Goal: Task Accomplishment & Management: Manage account settings

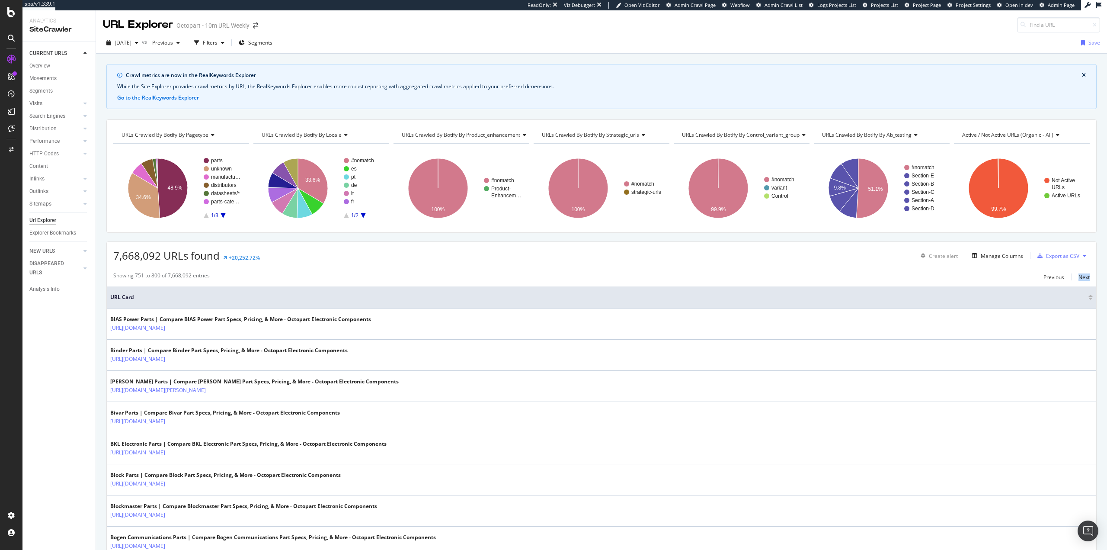
click at [980, 6] on span "Project Settings" at bounding box center [973, 5] width 35 height 6
click at [926, 6] on span "Project Page" at bounding box center [927, 5] width 28 height 6
click at [48, 463] on div "Settings Project settings Crawl Manager Configure and access your website analy…" at bounding box center [80, 493] width 121 height 63
click at [58, 472] on div "Settings" at bounding box center [45, 469] width 36 height 7
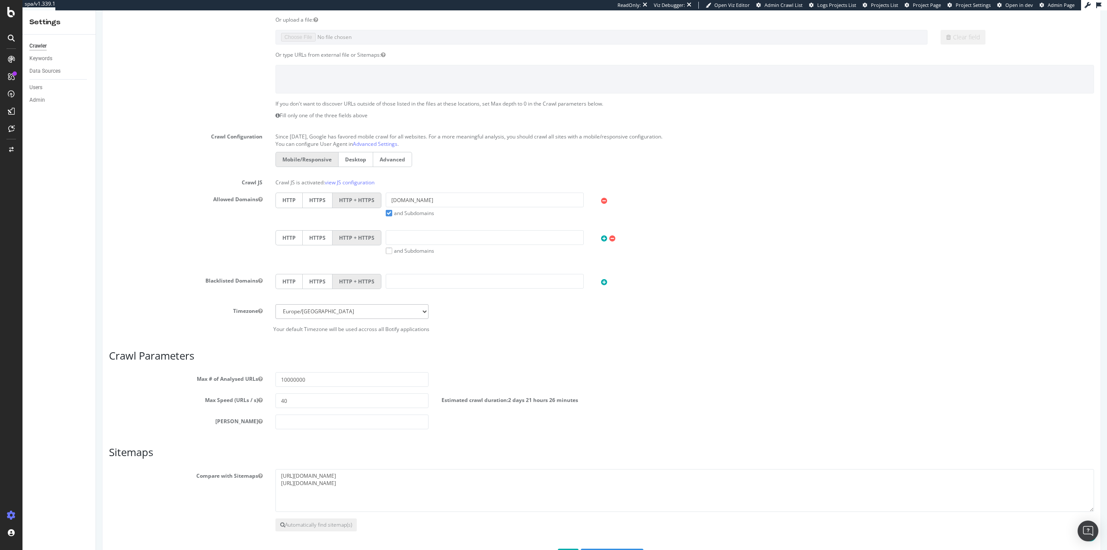
scroll to position [168, 0]
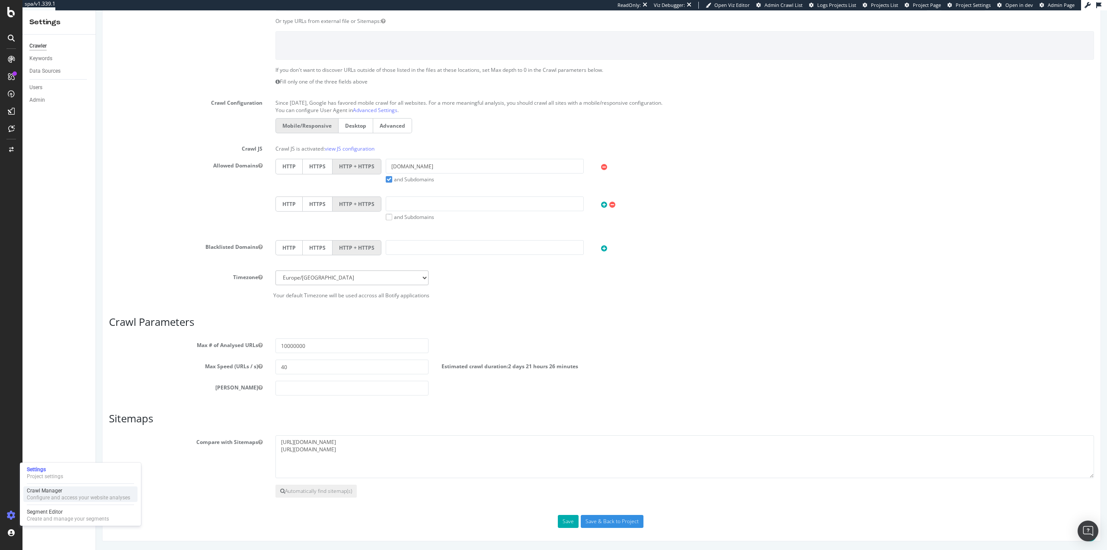
click at [52, 499] on div "Configure and access your website analyses" at bounding box center [78, 497] width 103 height 7
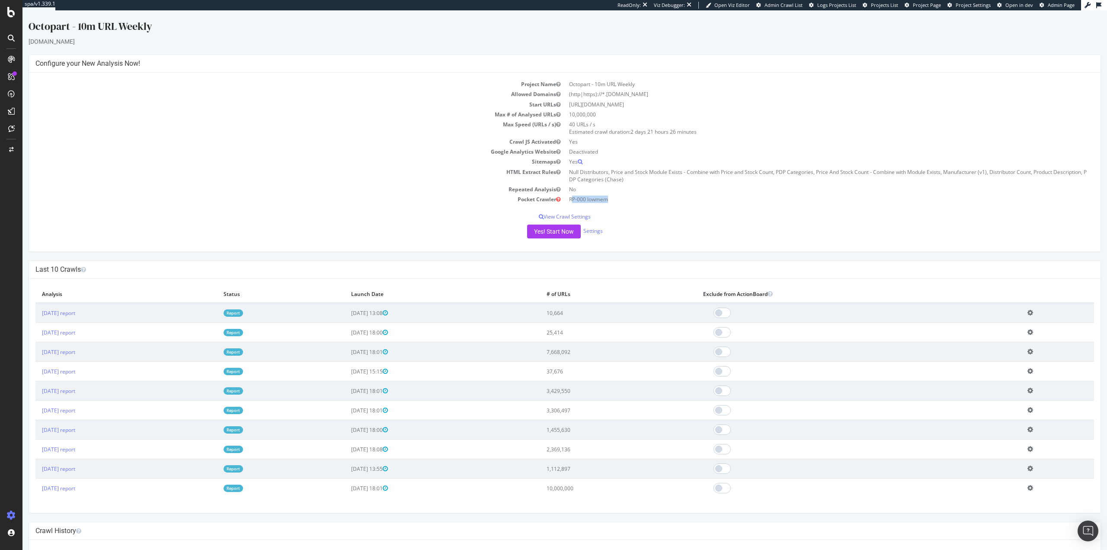
drag, startPoint x: 571, startPoint y: 198, endPoint x: 619, endPoint y: 197, distance: 47.6
click at [619, 197] on td "RP-000 lowmem" at bounding box center [830, 199] width 530 height 10
click at [623, 197] on td "RP-000 lowmem" at bounding box center [830, 199] width 530 height 10
click at [968, 5] on span "Project Settings" at bounding box center [973, 5] width 35 height 6
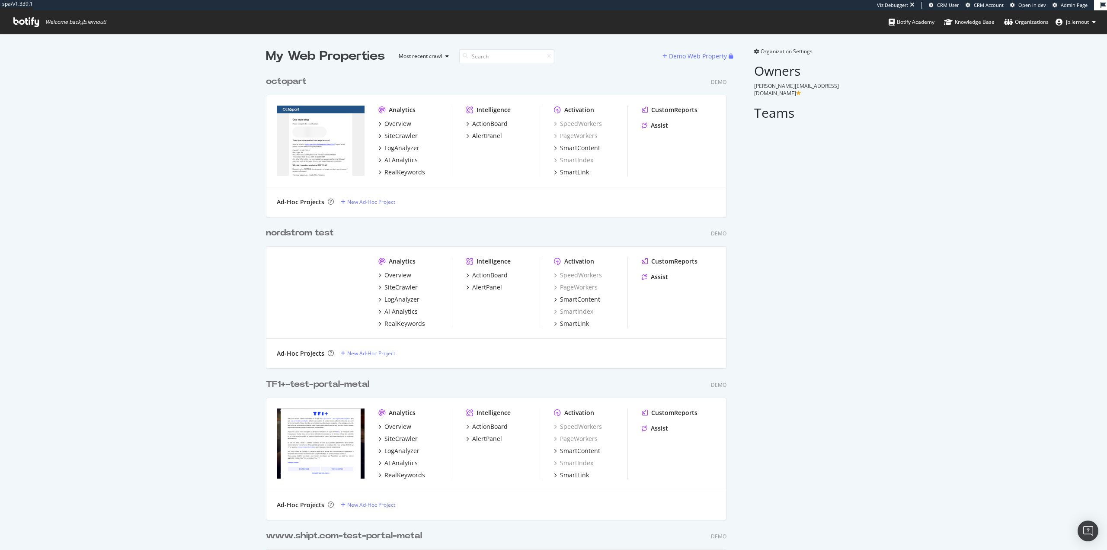
scroll to position [2204, 461]
click at [282, 83] on div "octopart" at bounding box center [286, 81] width 41 height 13
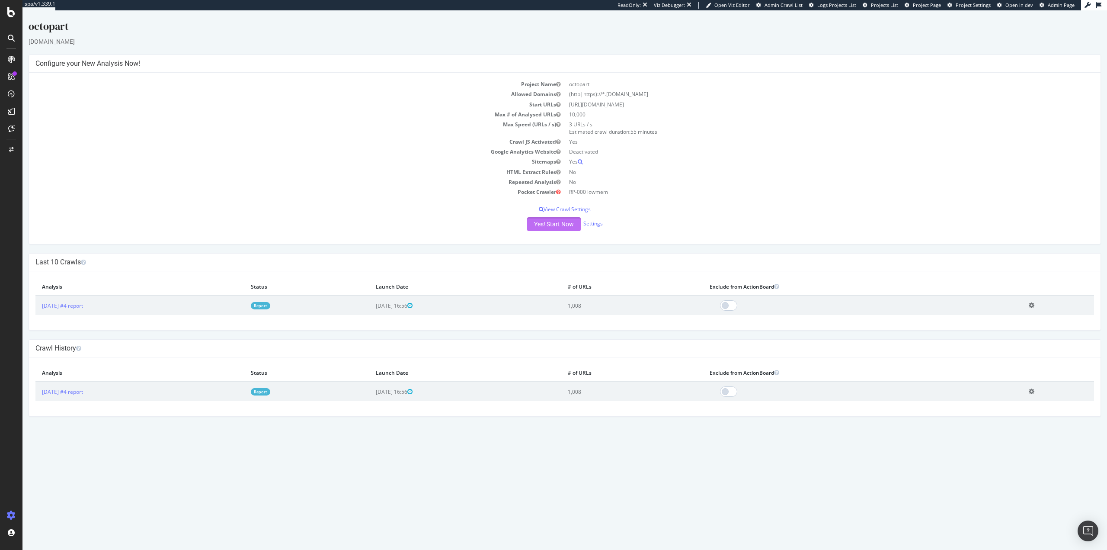
click at [540, 222] on button "Yes! Start Now" at bounding box center [554, 224] width 54 height 14
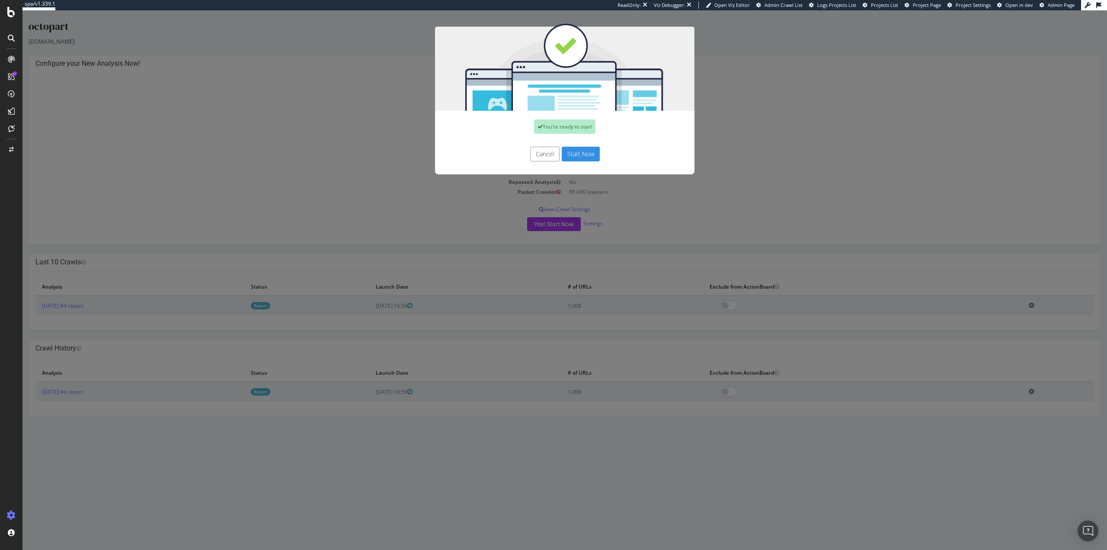
click at [576, 151] on button "Start Now" at bounding box center [581, 154] width 38 height 15
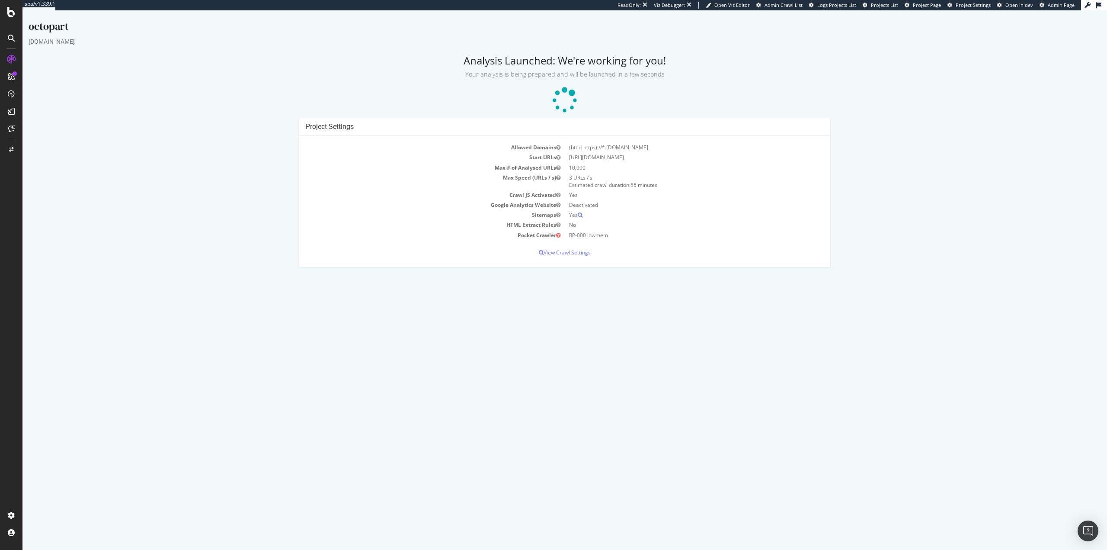
click at [592, 276] on html "octopart octopart.com Analysis Launched: We're working for you! Your analysis i…" at bounding box center [564, 143] width 1085 height 266
click at [524, 276] on html "octopart octopart.com Analysis Launched: We're working for you! Your analysis i…" at bounding box center [564, 143] width 1085 height 266
click at [609, 276] on html "octopart octopart.com Analysis Launched: We're working for you! Your analysis i…" at bounding box center [564, 143] width 1085 height 266
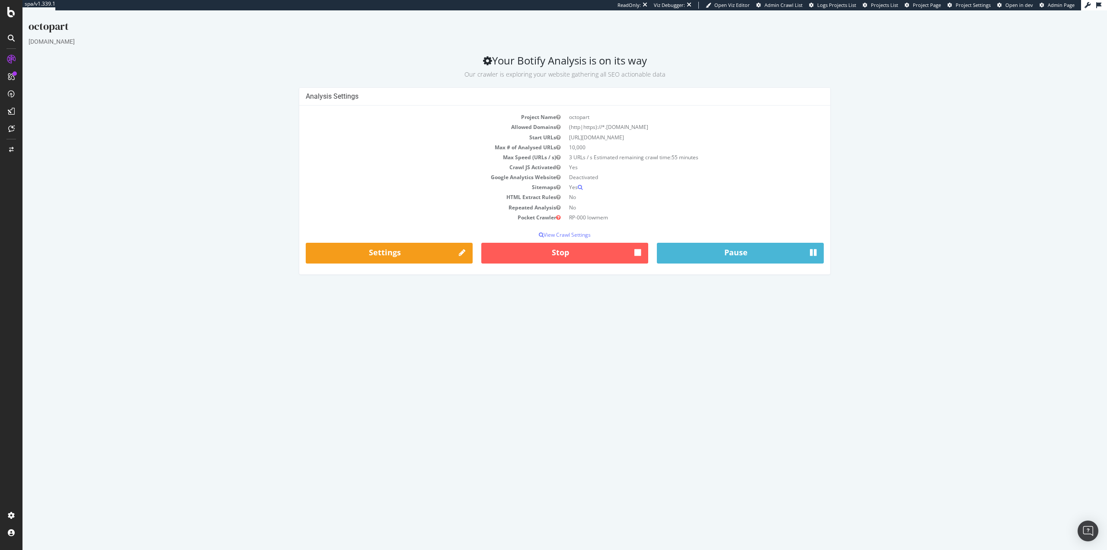
drag, startPoint x: 578, startPoint y: 545, endPoint x: 624, endPoint y: 374, distance: 176.8
click at [578, 283] on html "octopart octopart.com Your Botify Analysis is on its way Our crawler is explori…" at bounding box center [564, 146] width 1085 height 273
click at [561, 261] on button "Stop" at bounding box center [564, 253] width 167 height 21
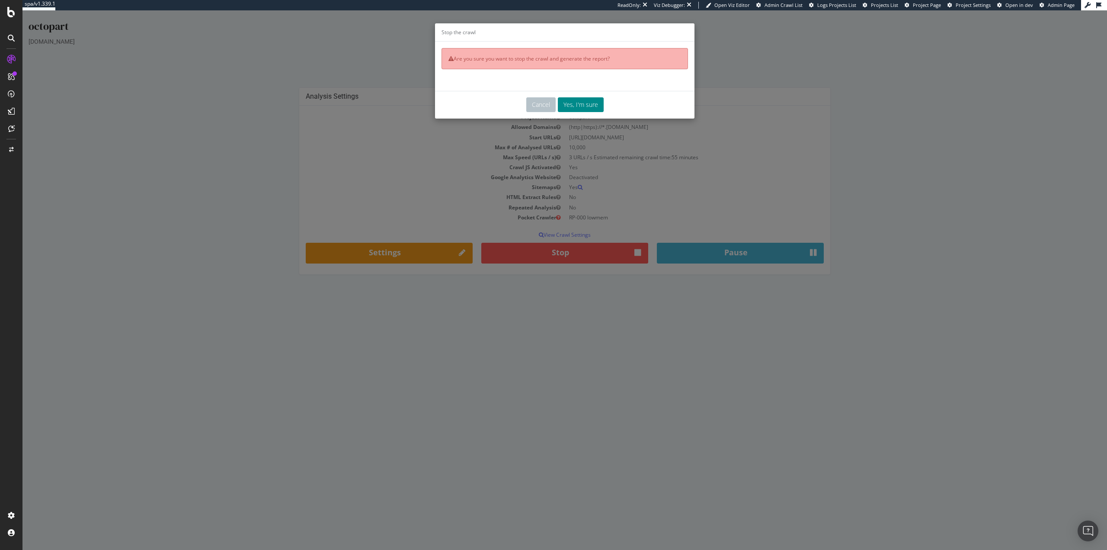
click at [584, 107] on button "Yes, I'm sure" at bounding box center [581, 104] width 46 height 15
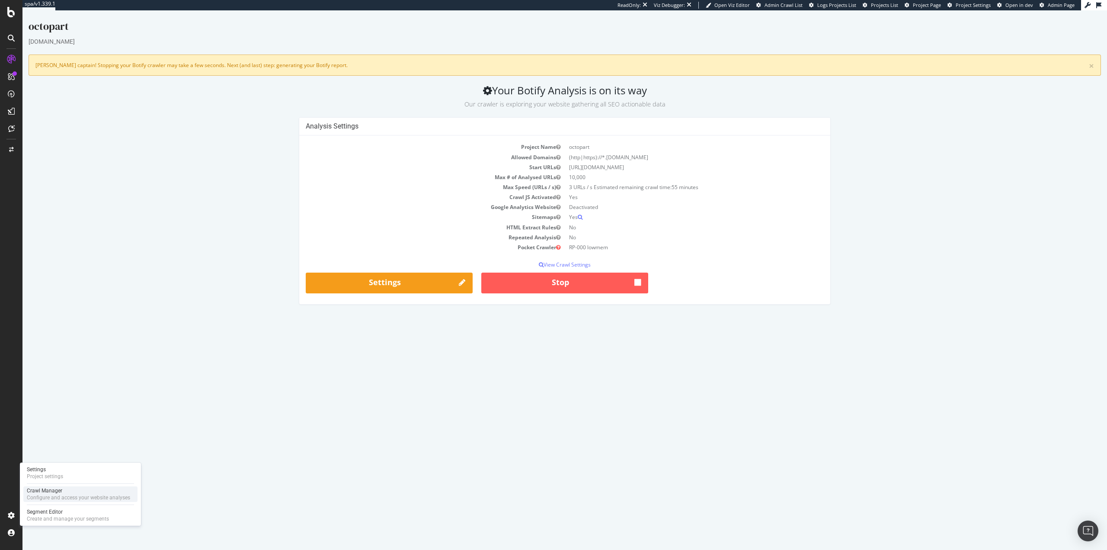
click at [61, 495] on div "Configure and access your website analyses" at bounding box center [78, 497] width 103 height 7
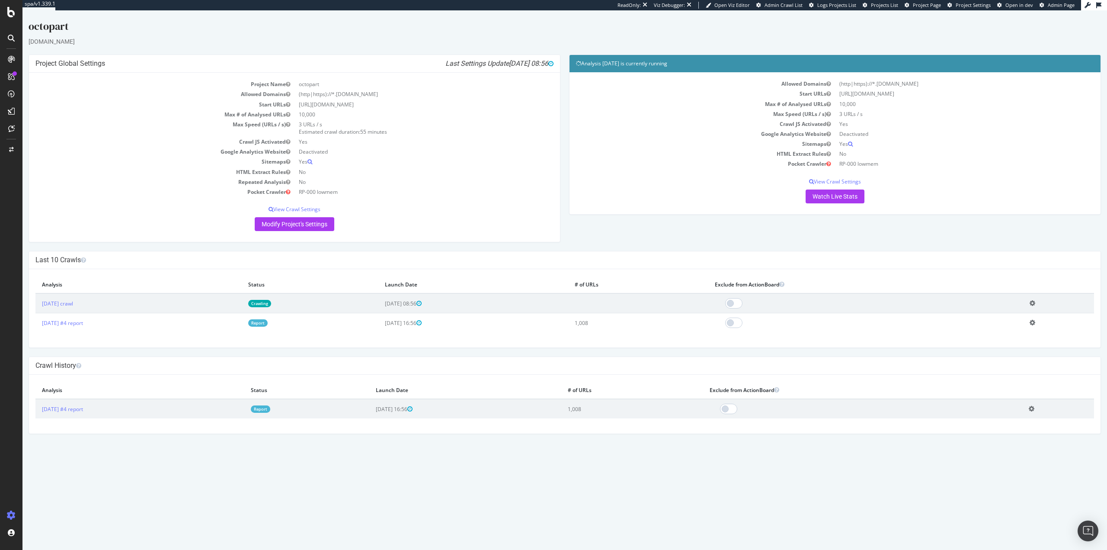
click at [1036, 303] on icon at bounding box center [1033, 303] width 6 height 6
click at [999, 329] on link "Delete analysis" at bounding box center [1000, 328] width 69 height 12
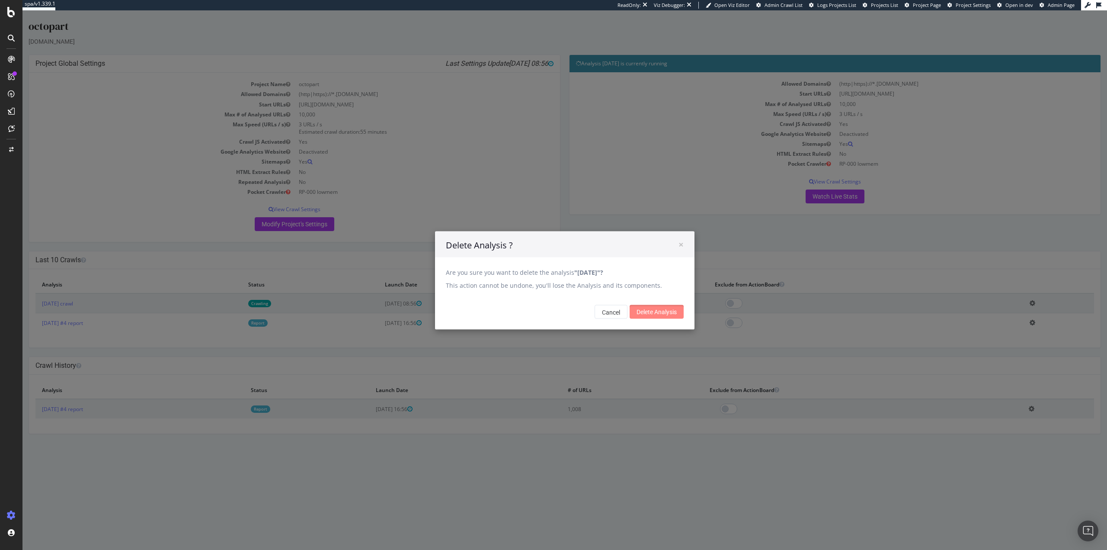
click at [648, 306] on input "Delete Analysis" at bounding box center [657, 312] width 54 height 14
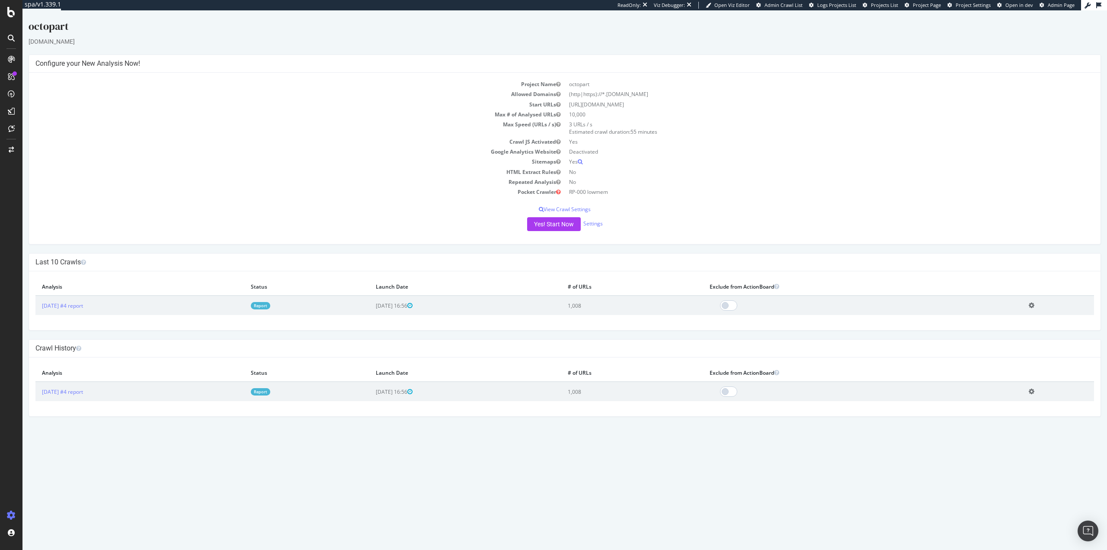
drag, startPoint x: 513, startPoint y: 521, endPoint x: 531, endPoint y: 440, distance: 82.8
click at [514, 425] on html "octopart octopart.com × × Configure your New Analysis Now! Project Name octopar…" at bounding box center [564, 217] width 1085 height 415
click at [593, 223] on link "Settings" at bounding box center [593, 223] width 19 height 7
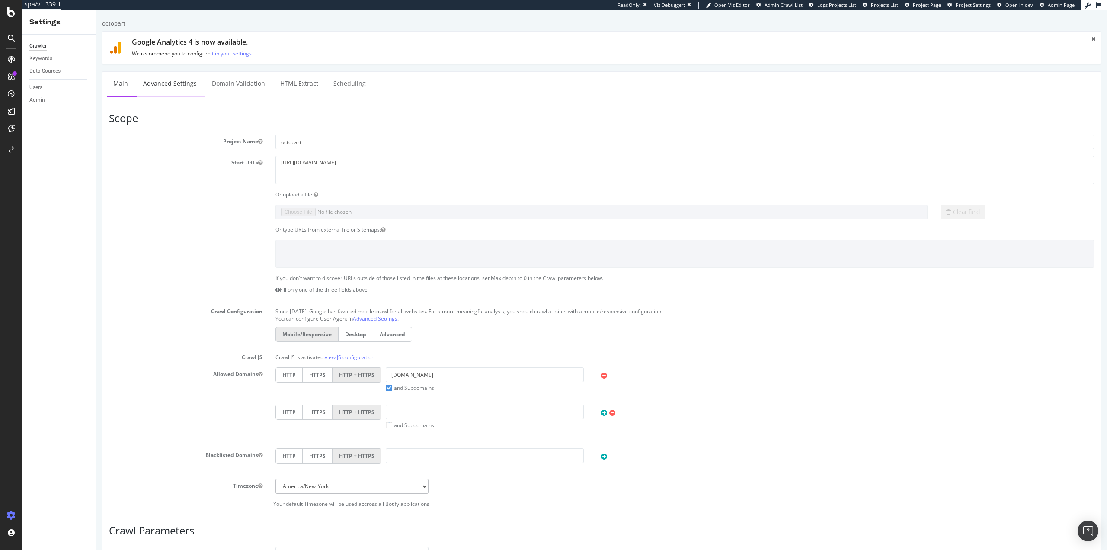
click at [193, 89] on link "Advanced Settings" at bounding box center [170, 84] width 67 height 24
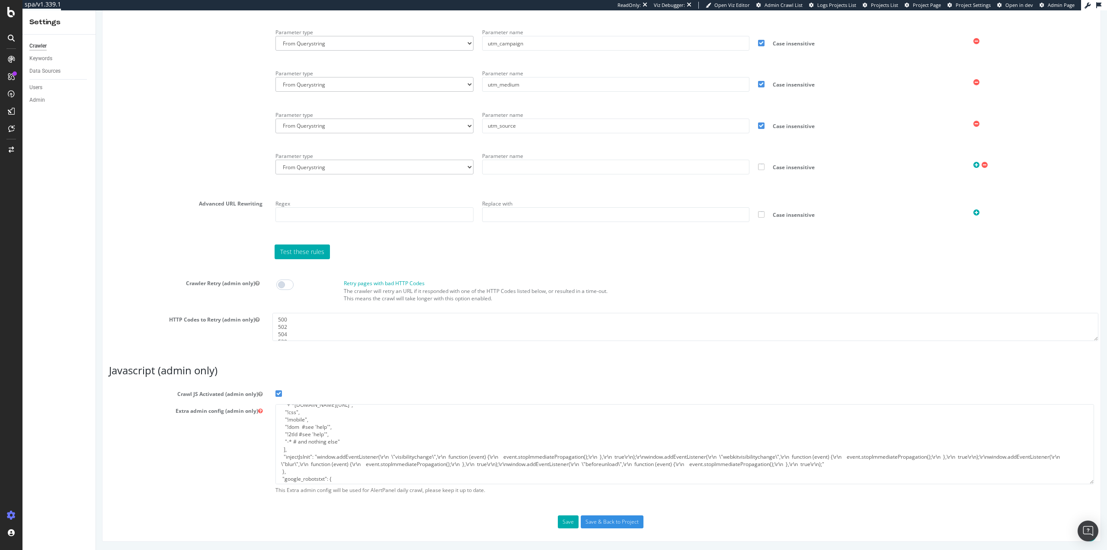
scroll to position [119, 0]
drag, startPoint x: 291, startPoint y: 466, endPoint x: 262, endPoint y: 448, distance: 33.6
click at [259, 451] on div "Extra admin config (admin only) This Extra admin config will be used for AlertP…" at bounding box center [602, 451] width 998 height 94
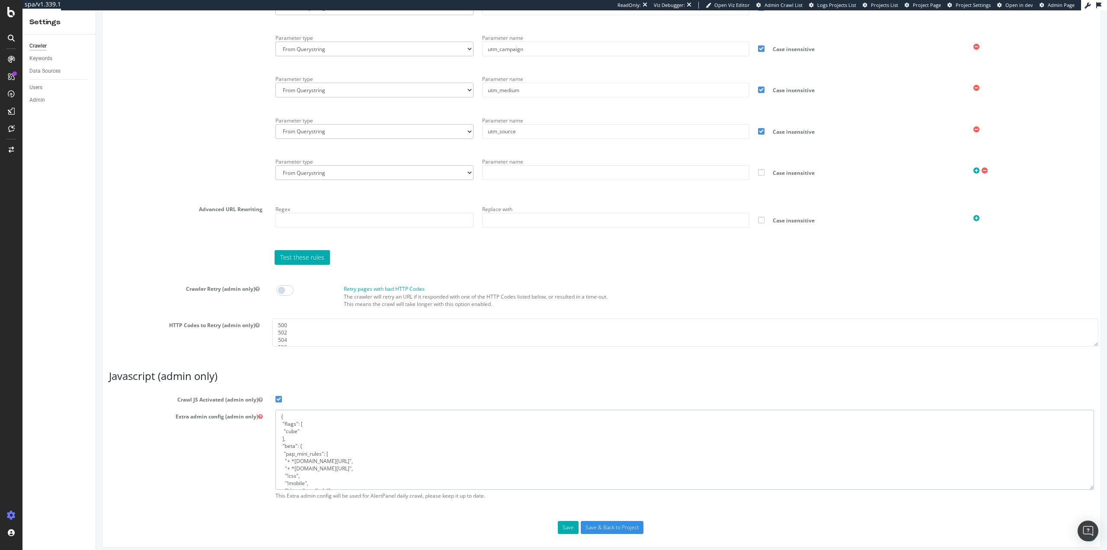
scroll to position [949, 0]
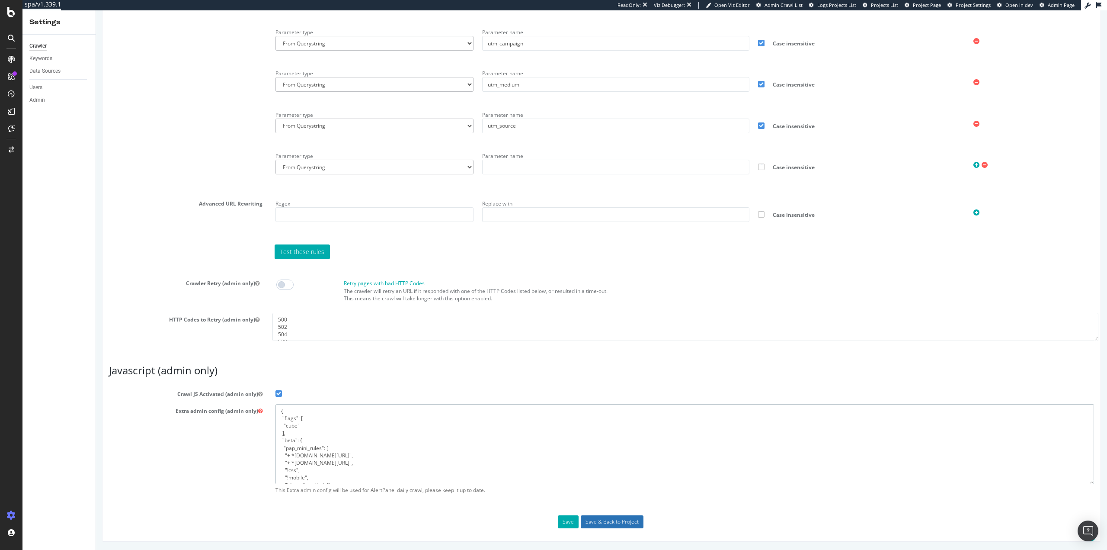
type textarea "{ "flags": [ "cube" ], "beta": { "pap_mini_rules": [ "+ *octostatic.com/*", "+ …"
click at [605, 517] on input "Save & Back to Project" at bounding box center [612, 521] width 63 height 13
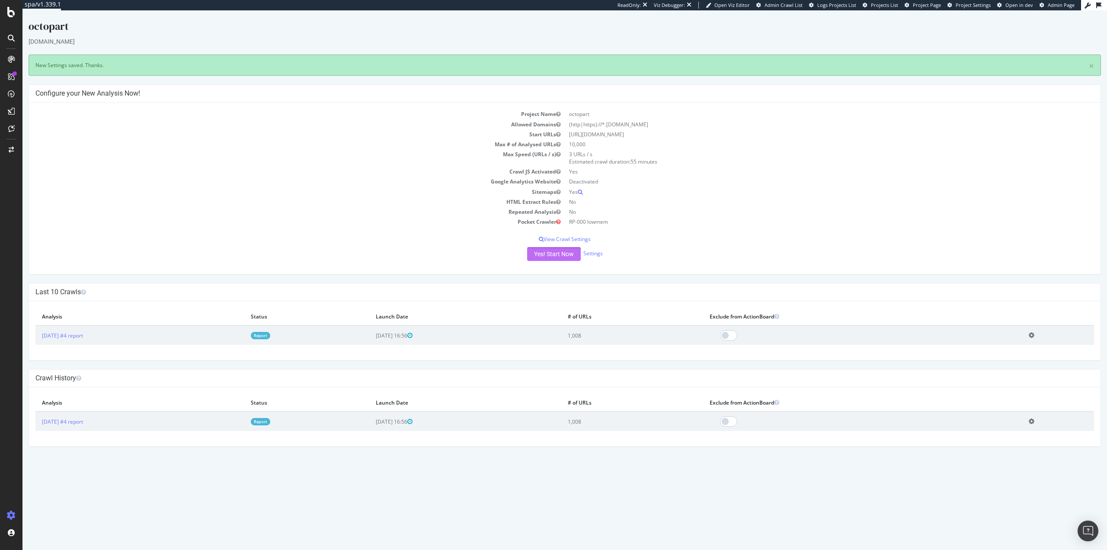
click at [546, 254] on button "Yes! Start Now" at bounding box center [554, 254] width 54 height 14
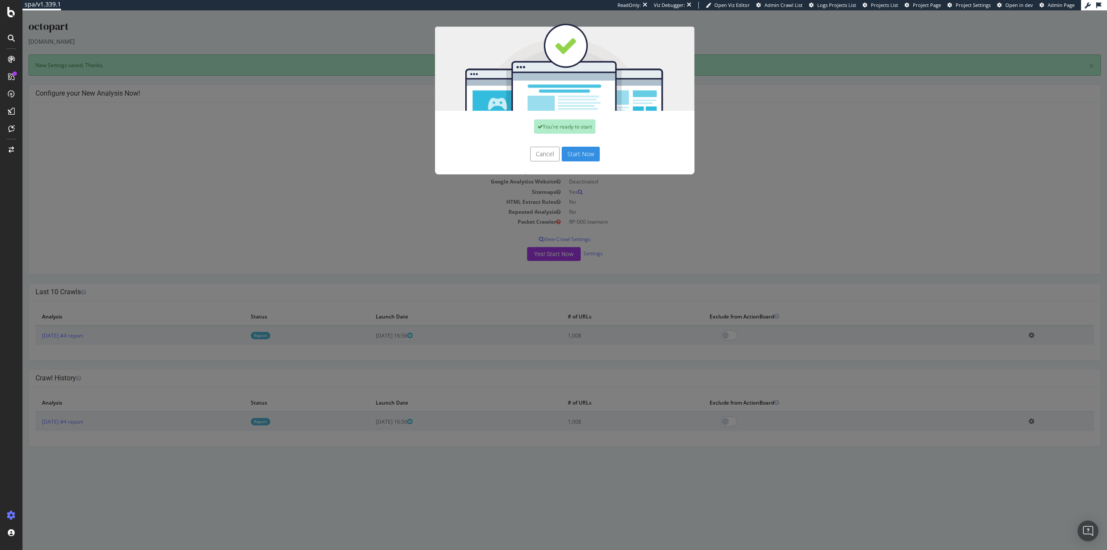
click at [573, 149] on button "Start Now" at bounding box center [581, 154] width 38 height 15
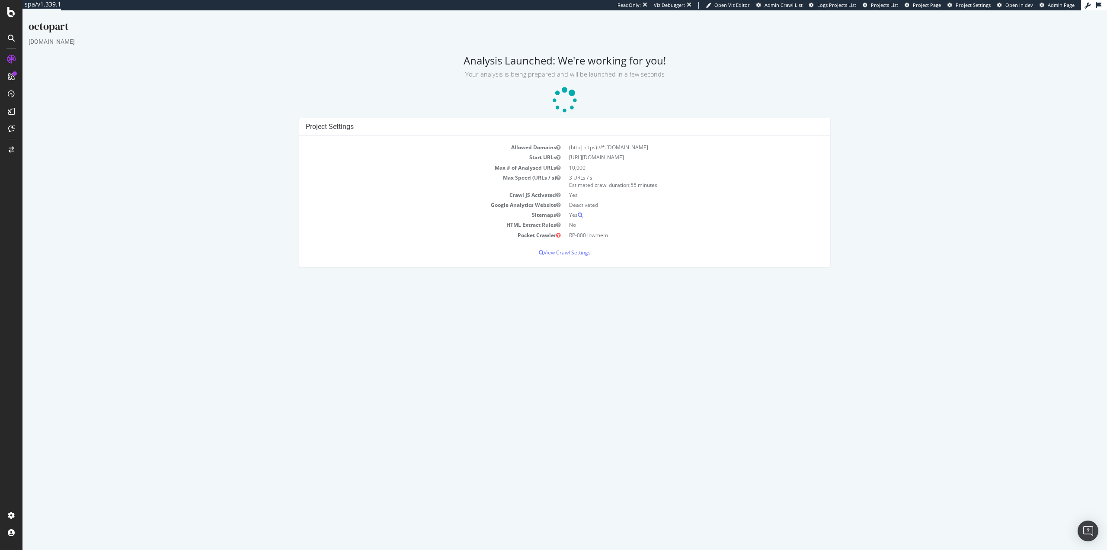
click at [1066, 137] on div "Project Settings Allowed Domains (http|https)://*.octopart.com Start URLs https…" at bounding box center [565, 197] width 1082 height 158
click at [768, 5] on link "Admin Crawl List" at bounding box center [780, 5] width 46 height 7
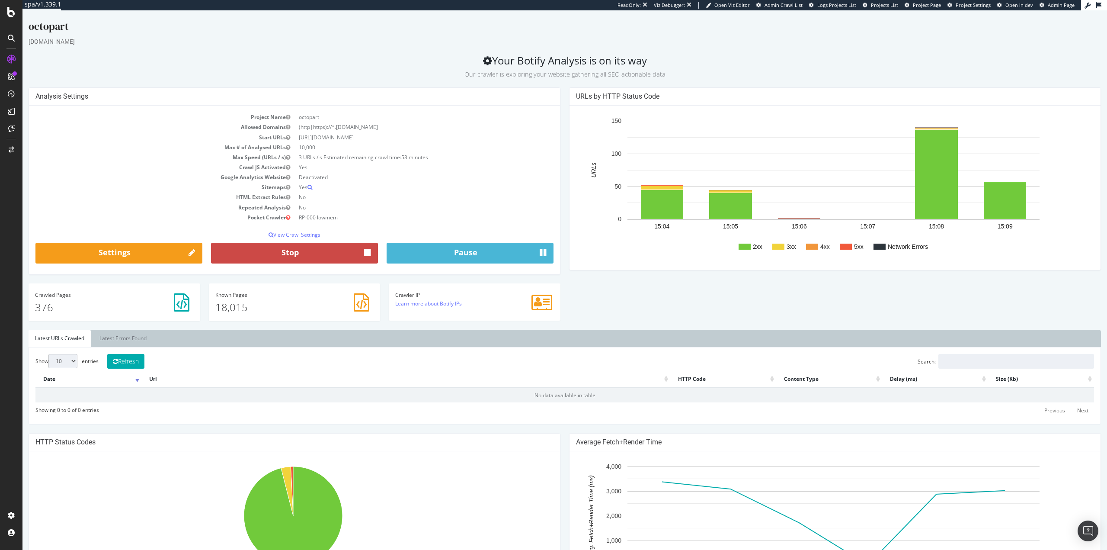
click at [302, 257] on button "Stop" at bounding box center [294, 253] width 167 height 21
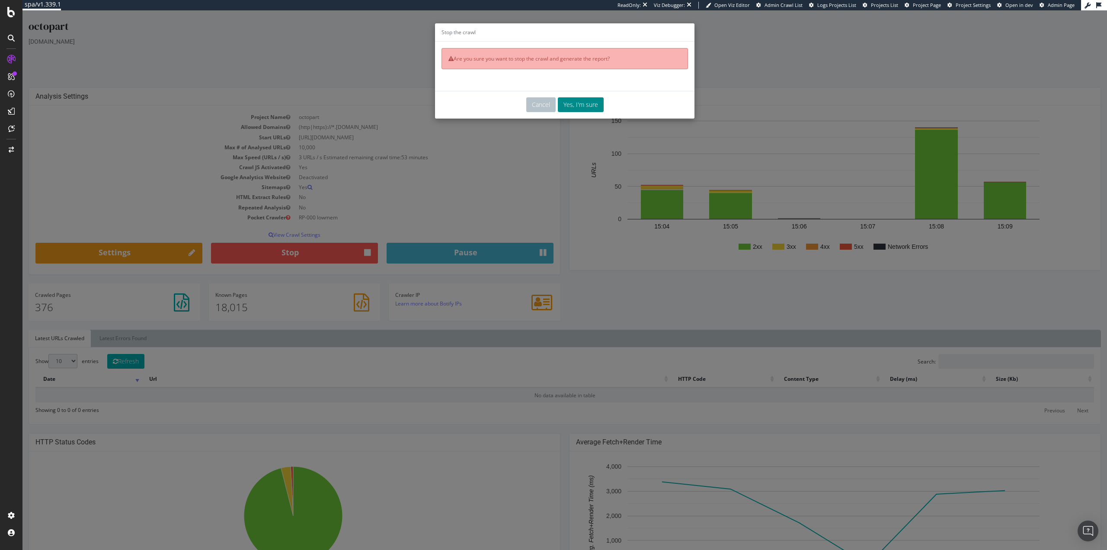
click at [578, 107] on button "Yes, I'm sure" at bounding box center [581, 104] width 46 height 15
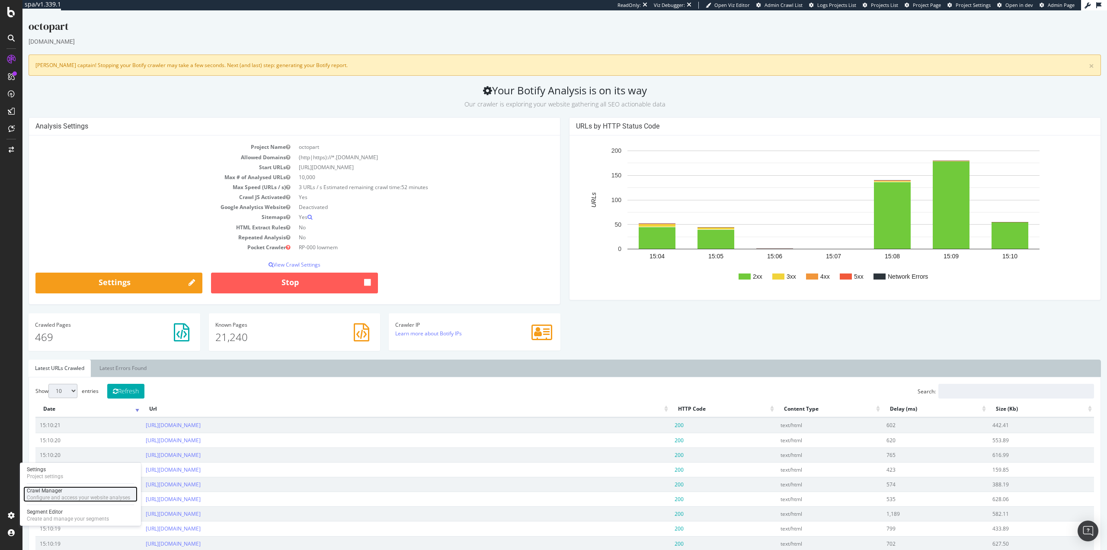
click at [40, 496] on div "Configure and access your website analyses" at bounding box center [78, 497] width 103 height 7
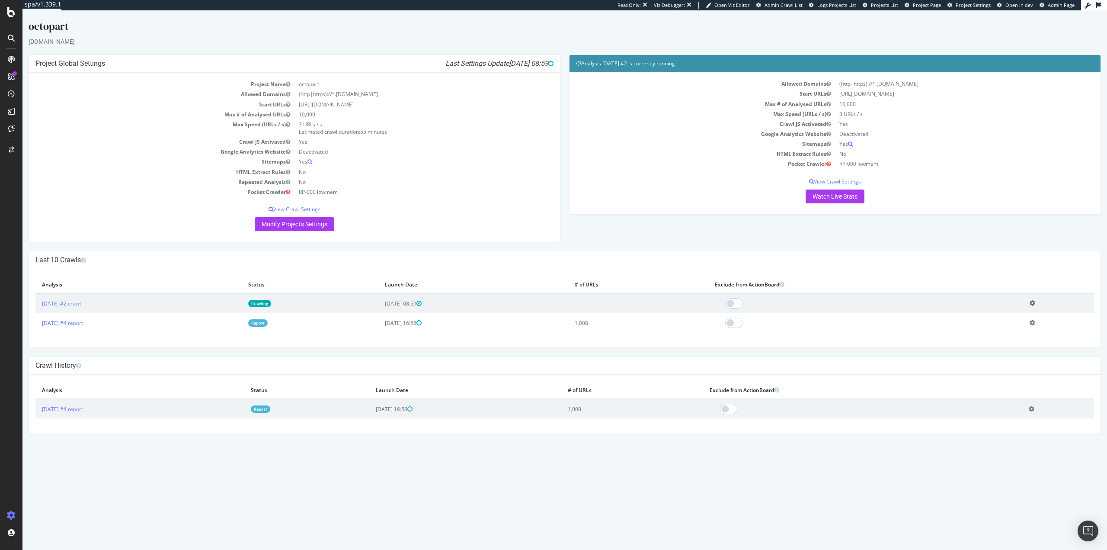
click at [1036, 305] on icon at bounding box center [1033, 303] width 6 height 6
click at [1004, 326] on link "Delete analysis" at bounding box center [1000, 328] width 69 height 12
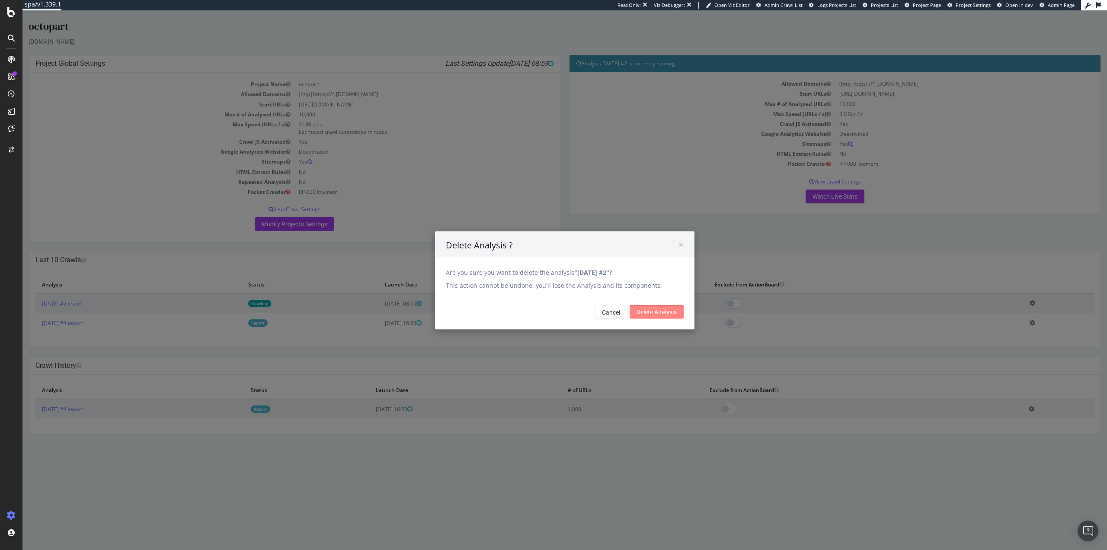
click at [651, 308] on input "Delete Analysis" at bounding box center [657, 312] width 54 height 14
